Goal: Task Accomplishment & Management: Manage account settings

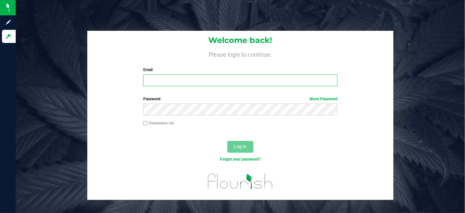
type input "lee@polariswellnesscenter.com"
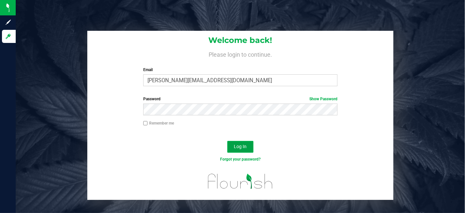
click at [239, 150] on button "Log In" at bounding box center [240, 147] width 26 height 12
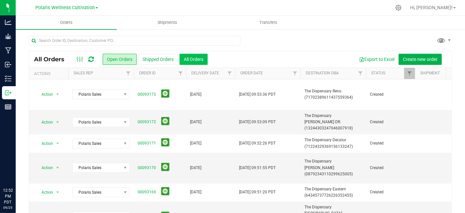
click at [195, 58] on button "All Orders" at bounding box center [194, 59] width 28 height 11
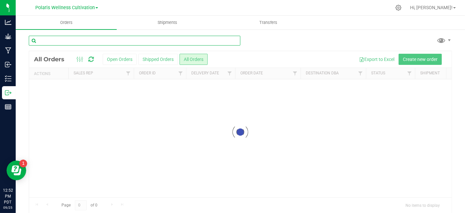
click at [158, 42] on input "text" at bounding box center [135, 41] width 212 height 10
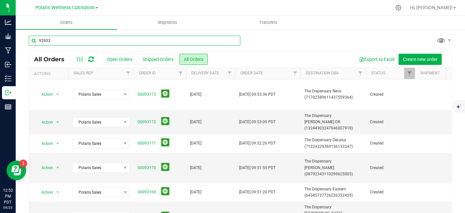
type input "92933"
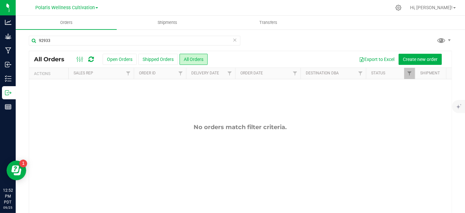
click at [97, 7] on link "Polaris Wellness Cultivation" at bounding box center [66, 7] width 63 height 6
click at [88, 31] on link "Polaris Wellness Production" at bounding box center [66, 31] width 95 height 9
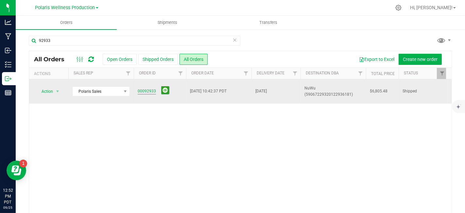
click at [147, 92] on link "00092933" at bounding box center [147, 91] width 18 height 6
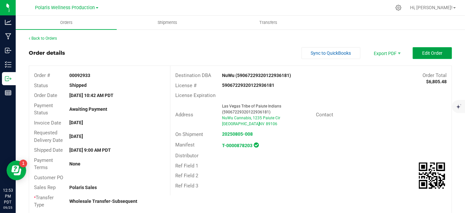
click at [426, 53] on span "Edit Order" at bounding box center [432, 52] width 20 height 5
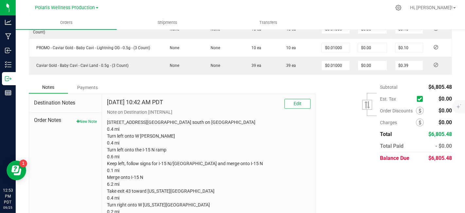
scroll to position [510, 0]
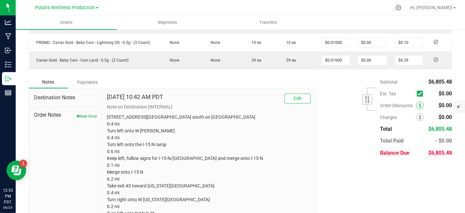
click at [419, 108] on icon at bounding box center [420, 105] width 3 height 5
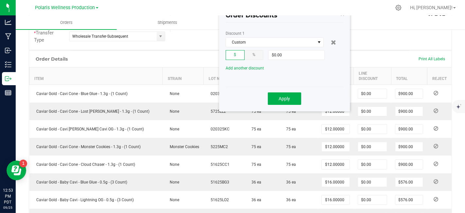
scroll to position [153, 0]
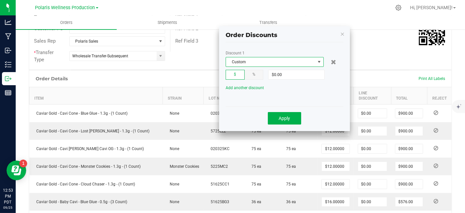
click at [319, 62] on span at bounding box center [319, 61] width 5 height 5
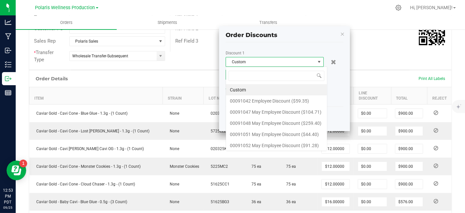
scroll to position [9, 98]
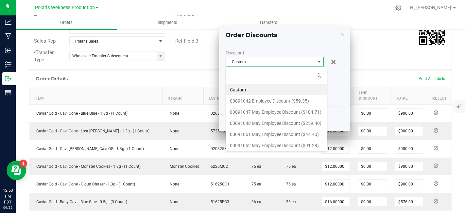
click at [286, 49] on div "Discount 1 Custom $ % $0.00 Add another discount Apply" at bounding box center [285, 88] width 118 height 85
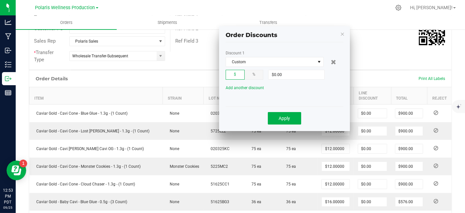
click at [252, 72] on span "%" at bounding box center [253, 74] width 3 height 5
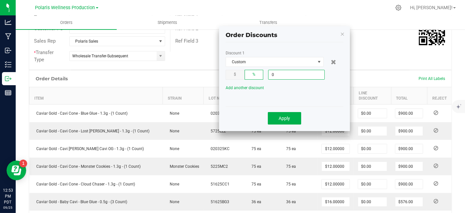
click at [274, 76] on input "0" at bounding box center [296, 74] width 56 height 9
type input "10%"
click at [287, 118] on span "Apply" at bounding box center [284, 117] width 11 height 5
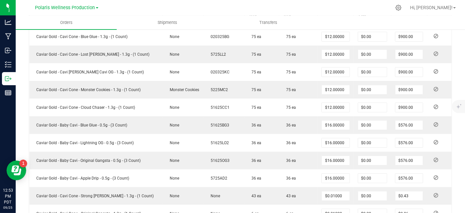
scroll to position [0, 0]
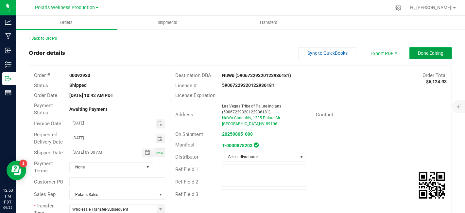
click at [429, 56] on button "Done Editing" at bounding box center [430, 53] width 43 height 12
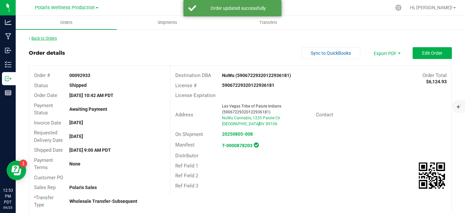
click at [43, 38] on link "Back to Orders" at bounding box center [43, 38] width 28 height 5
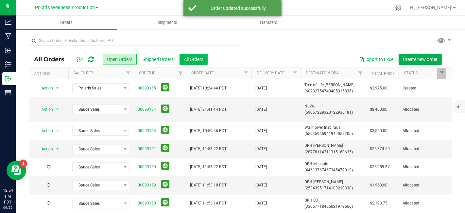
click at [190, 62] on button "All Orders" at bounding box center [194, 59] width 28 height 11
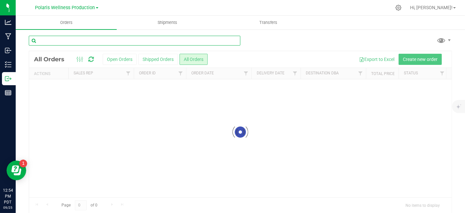
click at [114, 41] on input "text" at bounding box center [135, 41] width 212 height 10
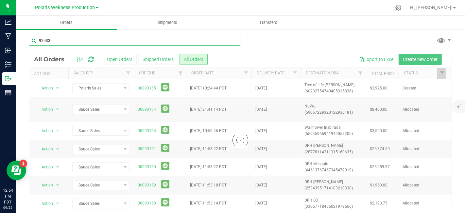
type input "92933"
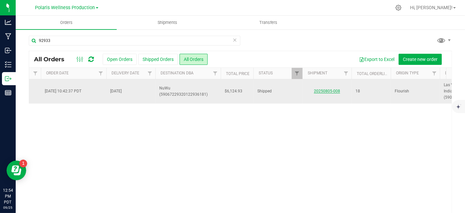
click at [331, 90] on link "20250805-008" at bounding box center [327, 91] width 26 height 5
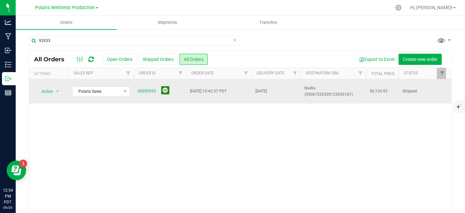
click at [163, 89] on button at bounding box center [165, 90] width 8 height 8
